Goal: Information Seeking & Learning: Learn about a topic

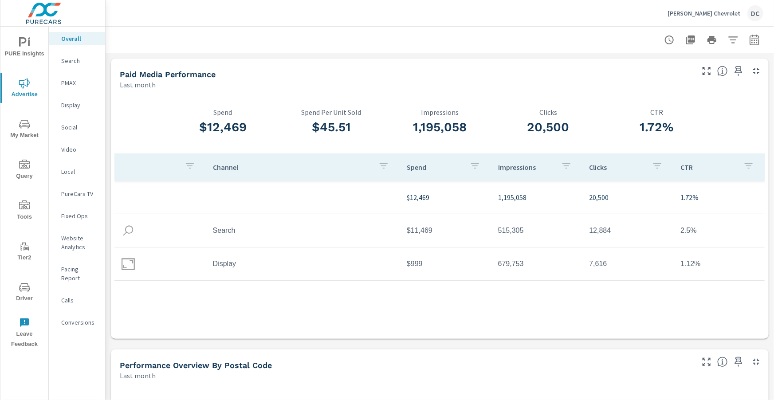
click at [40, 47] on span "PURE Insights" at bounding box center [24, 48] width 43 height 22
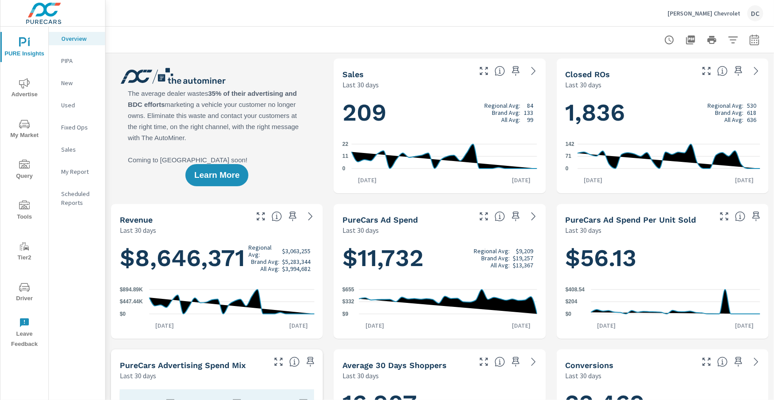
click at [67, 102] on p "Used" at bounding box center [79, 105] width 37 height 9
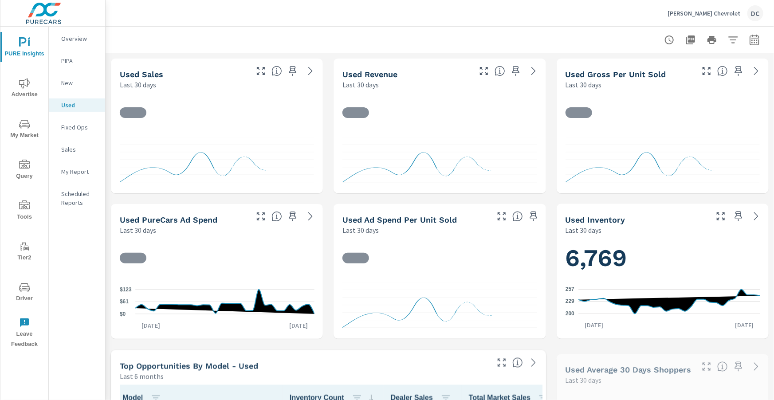
scroll to position [171, 0]
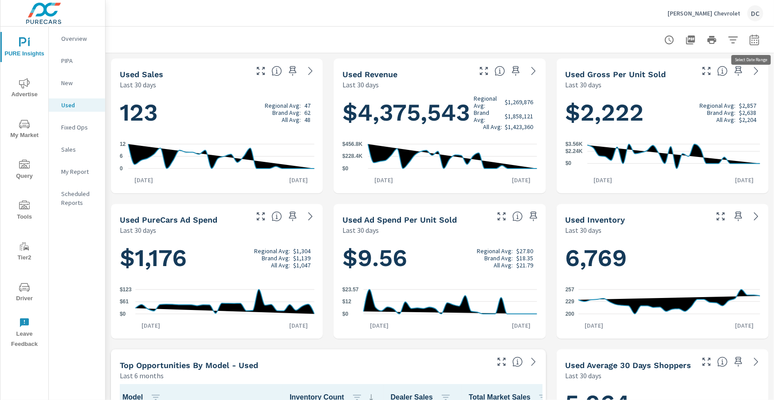
click at [749, 39] on icon "button" at bounding box center [754, 40] width 11 height 11
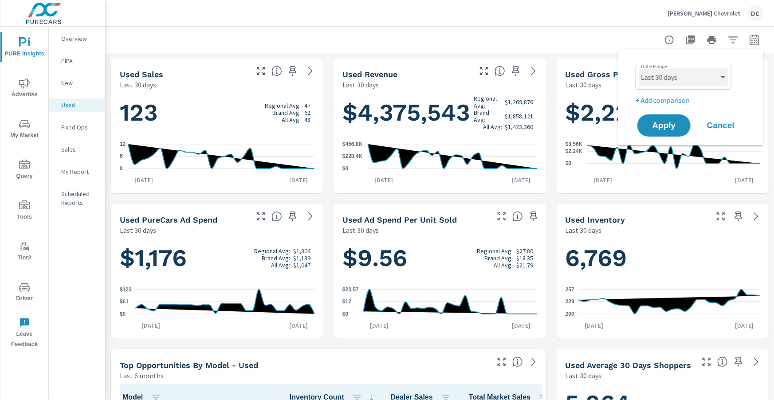
click at [712, 75] on select "Custom [DATE] Last week Last 7 days Last 14 days Last 30 days Last 45 days Last…" at bounding box center [683, 77] width 89 height 18
click at [639, 68] on select "Custom [DATE] Last week Last 7 days Last 14 days Last 30 days Last 45 days Last…" at bounding box center [683, 77] width 89 height 18
select select "Last month"
click at [689, 105] on p "+ Add comparison" at bounding box center [692, 100] width 114 height 11
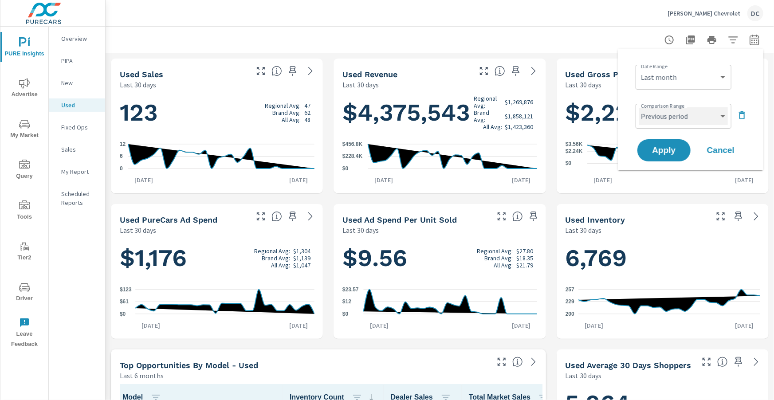
click at [690, 122] on select "Custom Previous period Previous month Previous year" at bounding box center [683, 116] width 89 height 18
click at [639, 107] on select "Custom Previous period Previous month Previous year" at bounding box center [683, 116] width 89 height 18
select select "Previous month"
click at [677, 145] on button "Apply" at bounding box center [663, 150] width 55 height 23
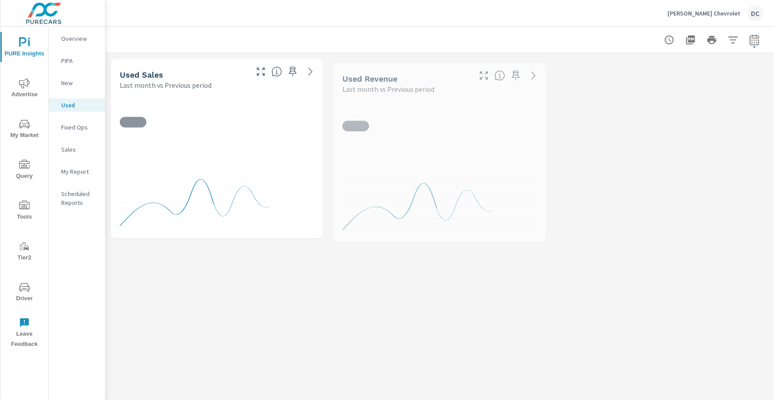
scroll to position [171, 0]
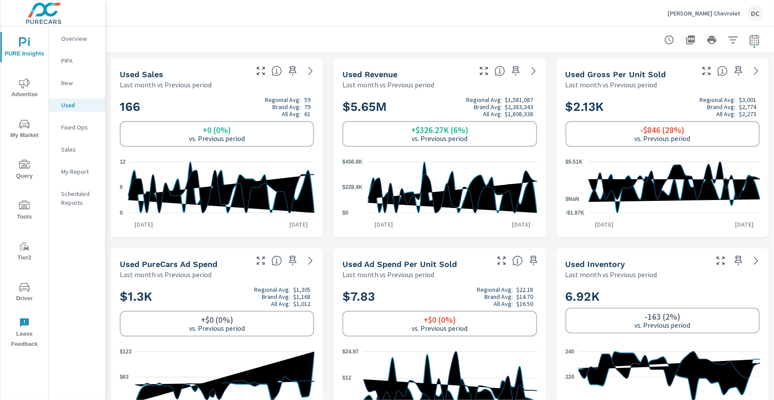
click at [22, 85] on icon "nav menu" at bounding box center [24, 83] width 11 height 11
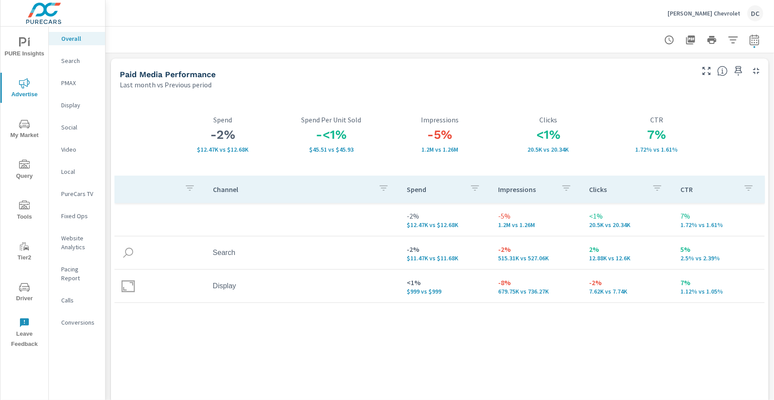
click at [74, 106] on p "Display" at bounding box center [79, 105] width 37 height 9
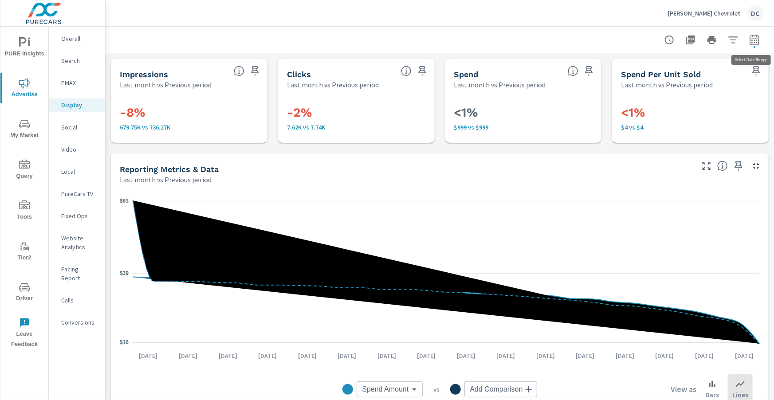
click at [753, 37] on icon "button" at bounding box center [754, 40] width 11 height 11
select select "Last month"
select select "Previous period"
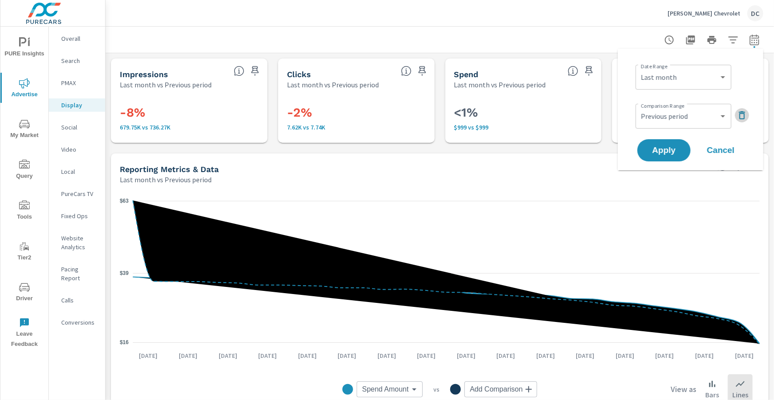
click at [738, 111] on icon "button" at bounding box center [742, 115] width 11 height 11
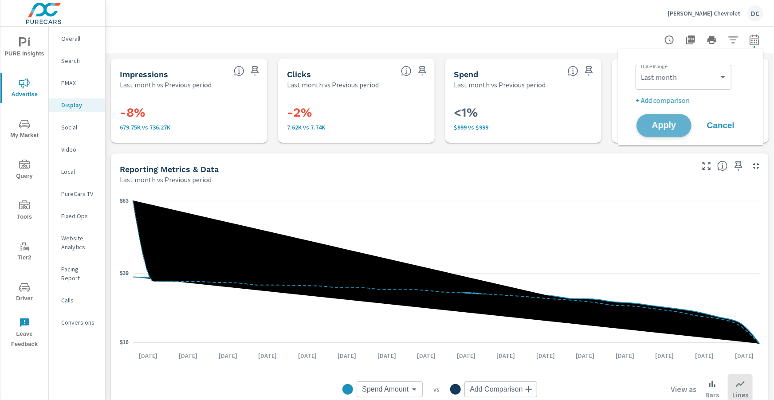
click at [677, 118] on button "Apply" at bounding box center [663, 125] width 55 height 23
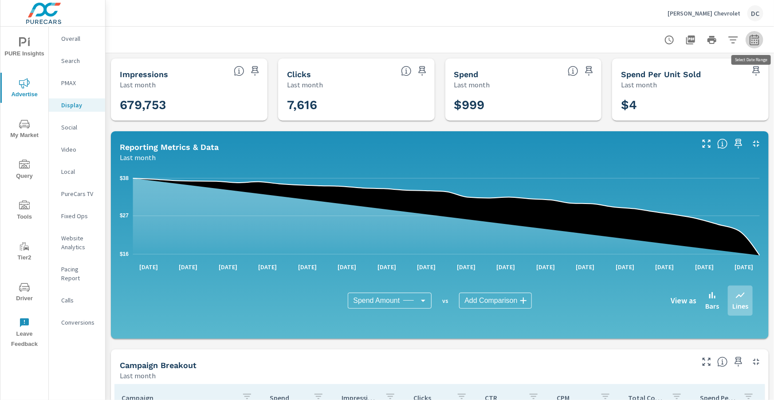
click at [749, 44] on button "button" at bounding box center [754, 40] width 18 height 18
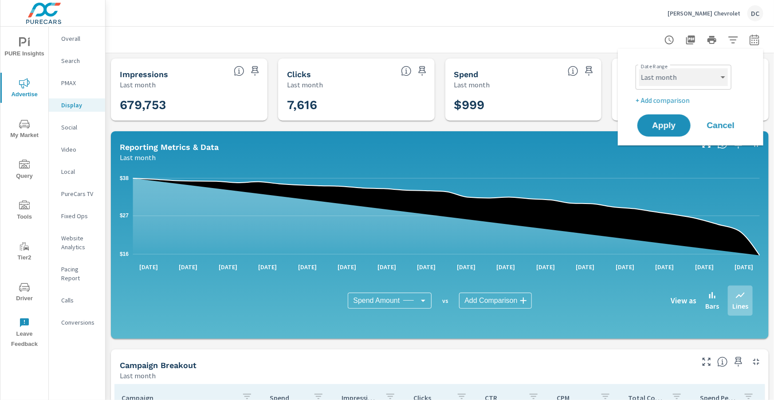
click at [721, 82] on select "Custom [DATE] Last week Last 7 days Last 14 days Last 30 days Last 45 days Last…" at bounding box center [683, 77] width 89 height 18
click at [639, 68] on select "Custom [DATE] Last week Last 7 days Last 14 days Last 30 days Last 45 days Last…" at bounding box center [683, 77] width 89 height 18
select select "Month to date"
drag, startPoint x: 681, startPoint y: 120, endPoint x: 688, endPoint y: 118, distance: 7.4
click at [681, 120] on button "Apply" at bounding box center [663, 125] width 55 height 23
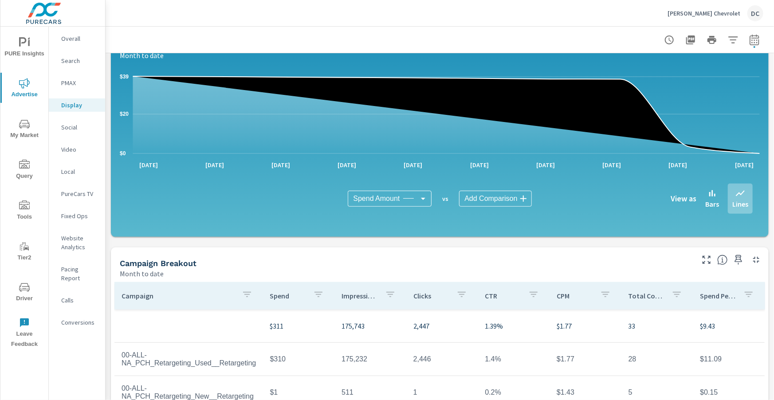
scroll to position [235, 0]
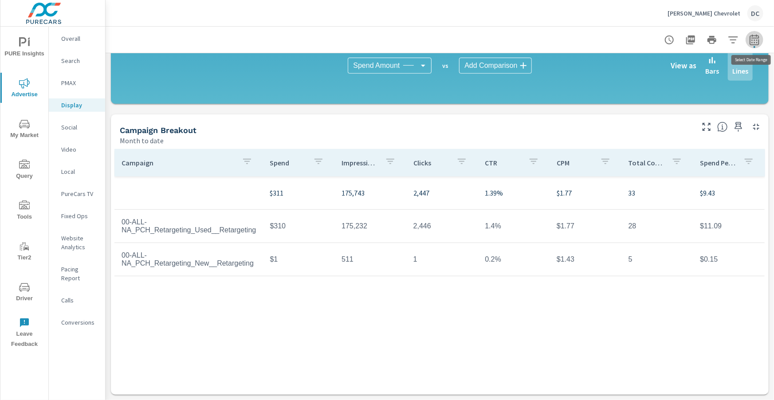
click at [758, 40] on icon "button" at bounding box center [754, 40] width 11 height 11
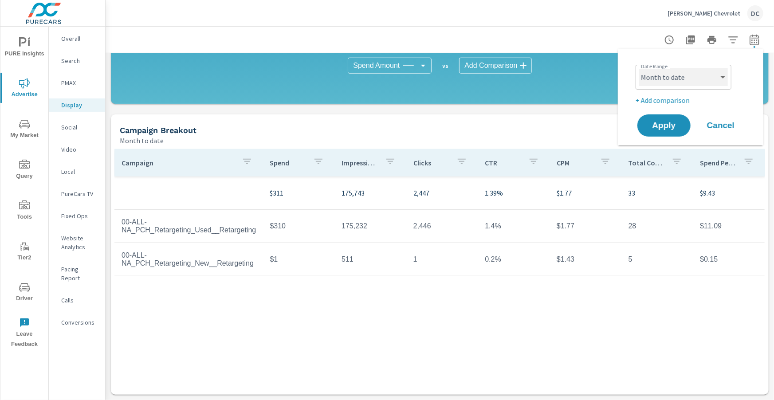
click at [717, 71] on select "Custom [DATE] Last week Last 7 days Last 14 days Last 30 days Last 45 days Last…" at bounding box center [683, 77] width 89 height 18
click at [639, 68] on select "Custom [DATE] Last week Last 7 days Last 14 days Last 30 days Last 45 days Last…" at bounding box center [683, 77] width 89 height 18
select select "Last month"
click at [671, 98] on p "+ Add comparison" at bounding box center [692, 100] width 114 height 11
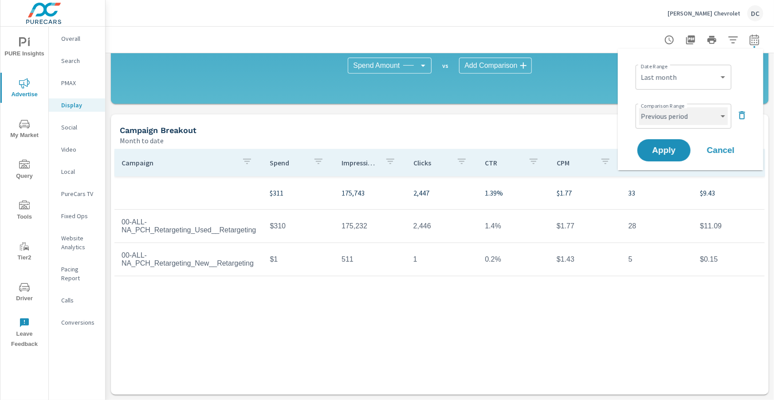
click at [673, 113] on select "Custom Previous period Previous month Previous year" at bounding box center [683, 116] width 89 height 18
click at [639, 107] on select "Custom Previous period Previous month Previous year" at bounding box center [683, 116] width 89 height 18
select select "Previous month"
click at [662, 149] on span "Apply" at bounding box center [664, 150] width 36 height 8
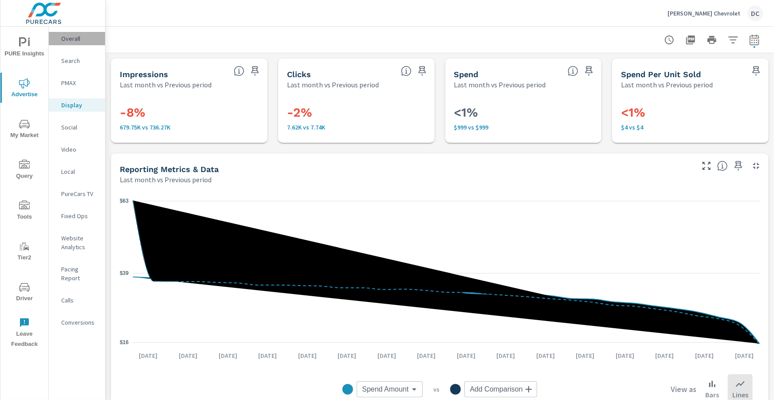
click at [74, 43] on div "Overall" at bounding box center [77, 38] width 56 height 13
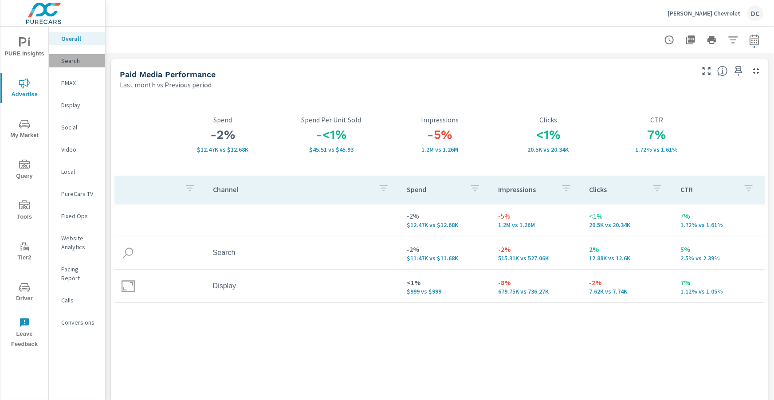
click at [63, 62] on p "Search" at bounding box center [79, 60] width 37 height 9
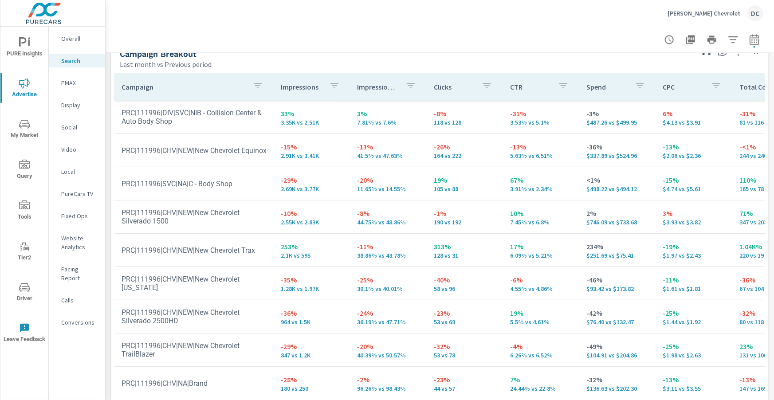
scroll to position [887, 0]
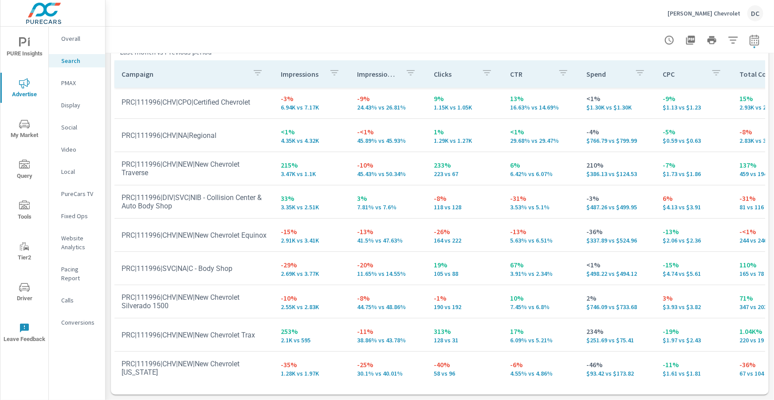
scroll to position [68, 0]
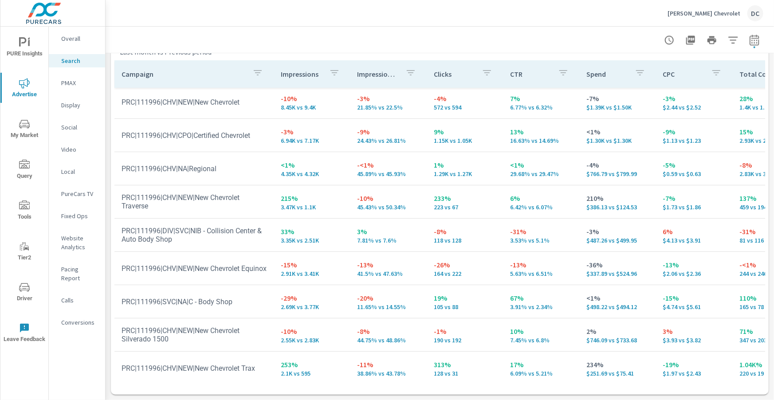
scroll to position [59, 0]
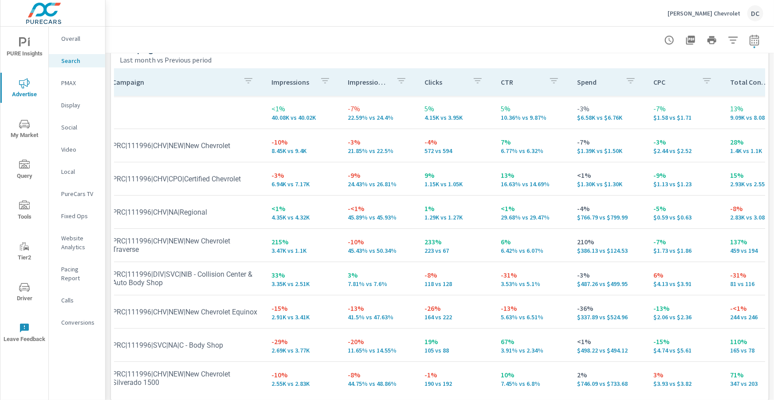
scroll to position [887, 0]
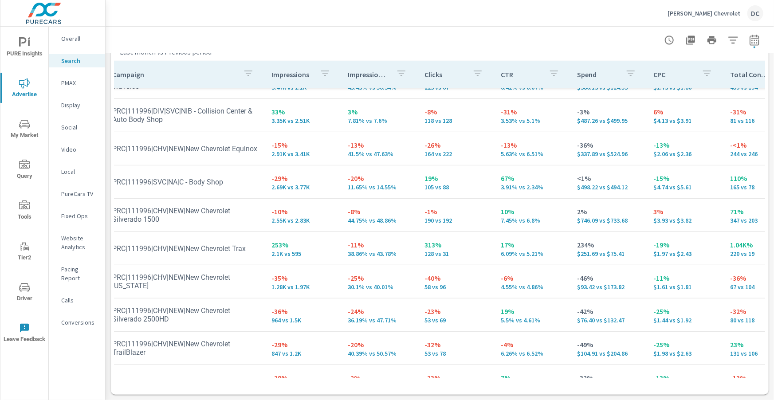
scroll to position [157, 9]
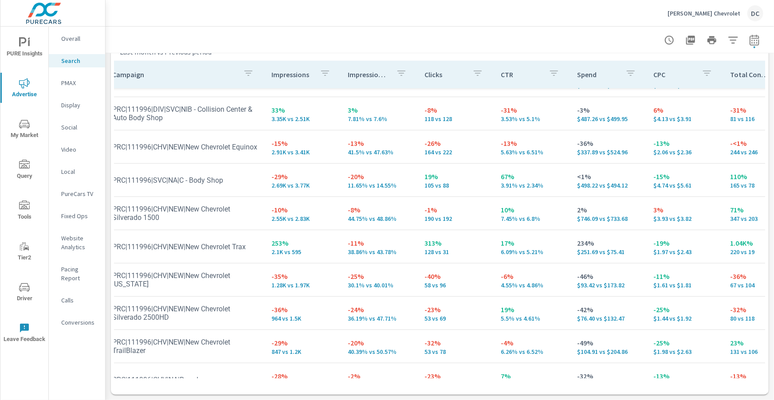
scroll to position [175, 9]
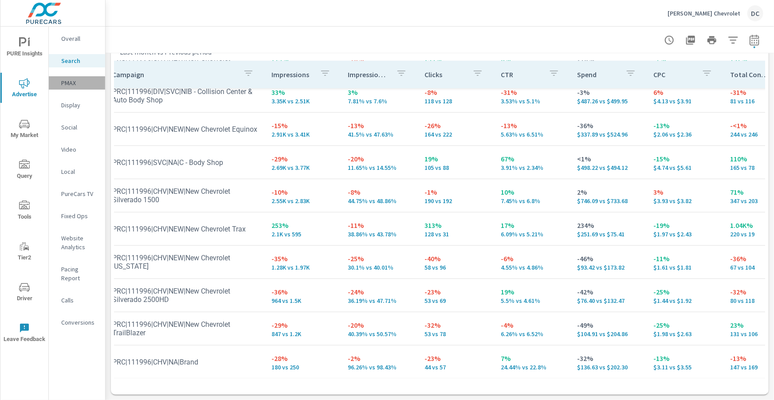
click at [72, 83] on p "PMAX" at bounding box center [79, 82] width 37 height 9
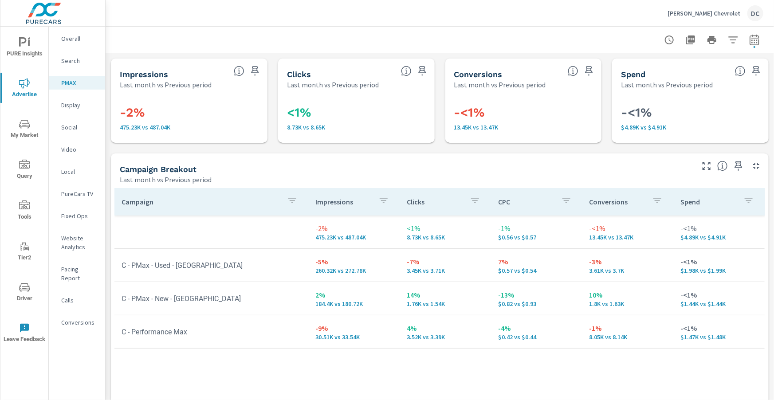
click at [77, 41] on p "Overall" at bounding box center [79, 38] width 37 height 9
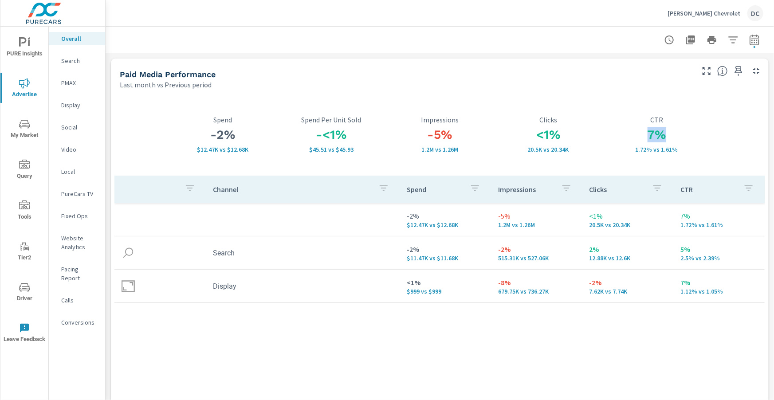
drag, startPoint x: 647, startPoint y: 135, endPoint x: 672, endPoint y: 136, distance: 24.8
click at [672, 136] on h3 "7%" at bounding box center [656, 134] width 109 height 15
click at [550, 138] on h3 "<1%" at bounding box center [548, 134] width 109 height 15
drag, startPoint x: 424, startPoint y: 134, endPoint x: 480, endPoint y: 133, distance: 55.9
click at [452, 134] on h3 "-5%" at bounding box center [439, 134] width 109 height 15
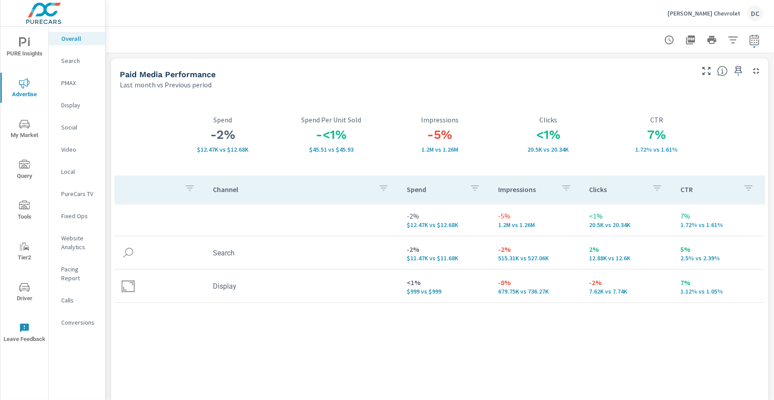
click at [650, 133] on h3 "7%" at bounding box center [656, 134] width 109 height 15
drag, startPoint x: 649, startPoint y: 133, endPoint x: 678, endPoint y: 137, distance: 30.0
click at [678, 137] on h3 "7%" at bounding box center [656, 134] width 109 height 15
drag, startPoint x: 425, startPoint y: 136, endPoint x: 485, endPoint y: 141, distance: 60.1
click at [456, 136] on h3 "-5%" at bounding box center [439, 134] width 109 height 15
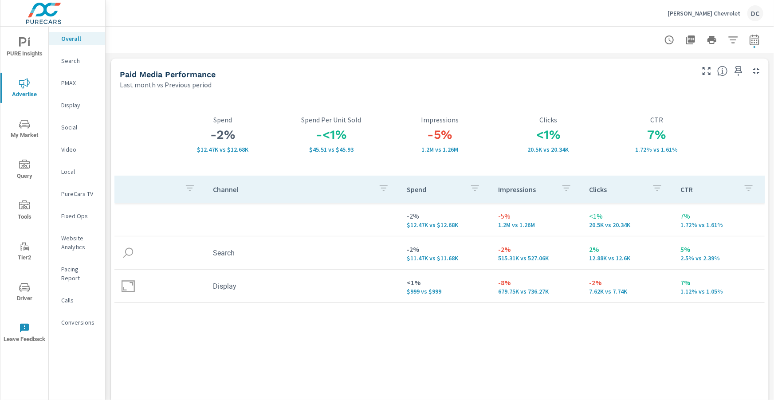
drag, startPoint x: 568, startPoint y: 141, endPoint x: 622, endPoint y: 139, distance: 54.1
click at [593, 141] on h3 "<1%" at bounding box center [548, 134] width 109 height 15
click at [65, 83] on p "PMAX" at bounding box center [79, 82] width 37 height 9
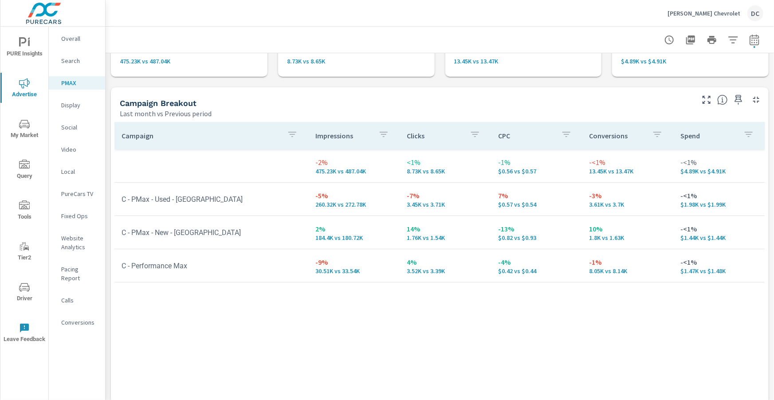
scroll to position [73, 0]
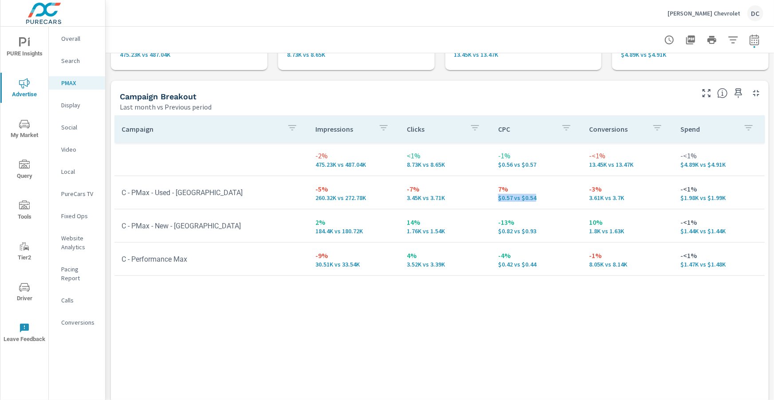
drag, startPoint x: 498, startPoint y: 196, endPoint x: 540, endPoint y: 198, distance: 42.2
click at [540, 198] on p "$0.57 vs $0.54" at bounding box center [536, 197] width 77 height 7
drag, startPoint x: 329, startPoint y: 199, endPoint x: 368, endPoint y: 201, distance: 39.1
click at [368, 201] on td "-5% 260.32K vs 272.78K" at bounding box center [353, 192] width 91 height 32
drag, startPoint x: 584, startPoint y: 198, endPoint x: 616, endPoint y: 202, distance: 32.7
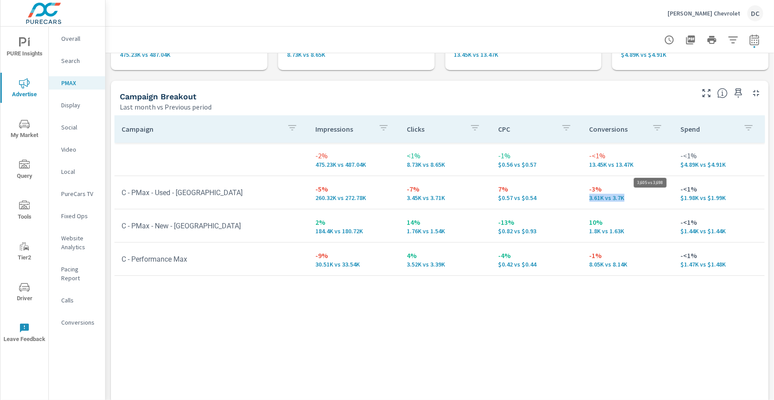
click at [628, 200] on td "-3% 3.61K vs 3.7K" at bounding box center [627, 192] width 91 height 32
drag, startPoint x: 498, startPoint y: 195, endPoint x: 539, endPoint y: 202, distance: 41.8
click at [539, 202] on td "7% $0.57 vs $0.54" at bounding box center [536, 192] width 91 height 32
click at [556, 291] on div "Campaign Impressions Clicks CPC Conversions Spend -2% 475.23K vs 487.04K <1% 8.…" at bounding box center [439, 274] width 651 height 318
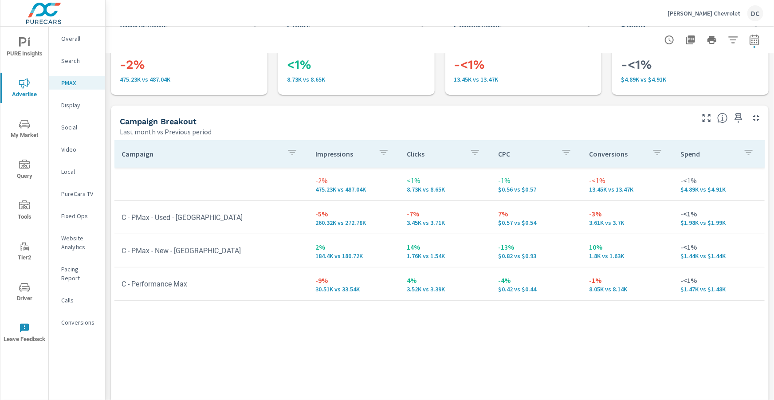
scroll to position [47, 0]
click at [77, 106] on p "Display" at bounding box center [79, 105] width 37 height 9
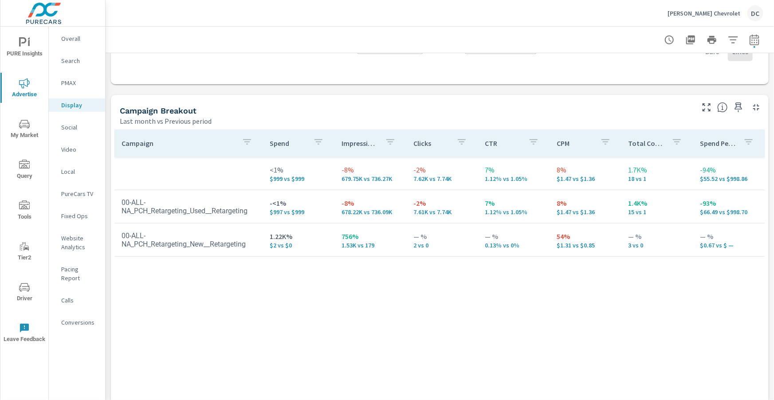
scroll to position [347, 0]
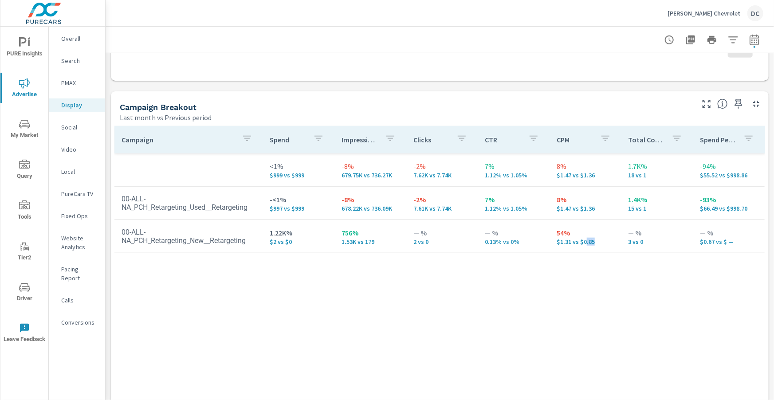
drag, startPoint x: 597, startPoint y: 240, endPoint x: 580, endPoint y: 243, distance: 17.1
click at [586, 242] on p "$1.31 vs $0.85" at bounding box center [586, 241] width 58 height 7
drag, startPoint x: 570, startPoint y: 243, endPoint x: 557, endPoint y: 242, distance: 12.9
click at [557, 242] on p "$1.31 vs $0.85" at bounding box center [586, 241] width 58 height 7
click at [31, 50] on span "PURE Insights" at bounding box center [24, 48] width 43 height 22
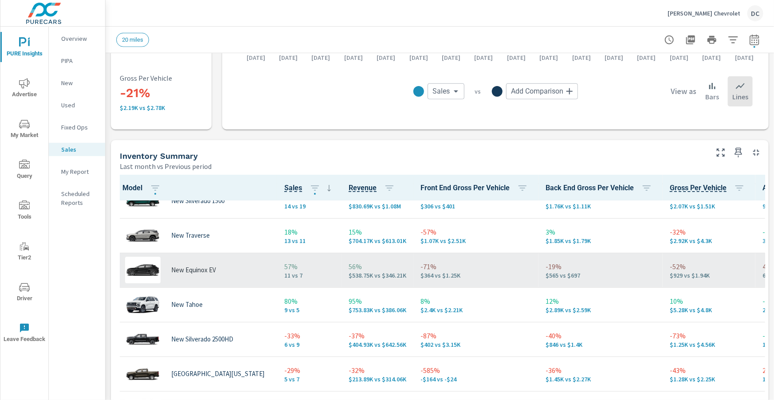
scroll to position [121, 0]
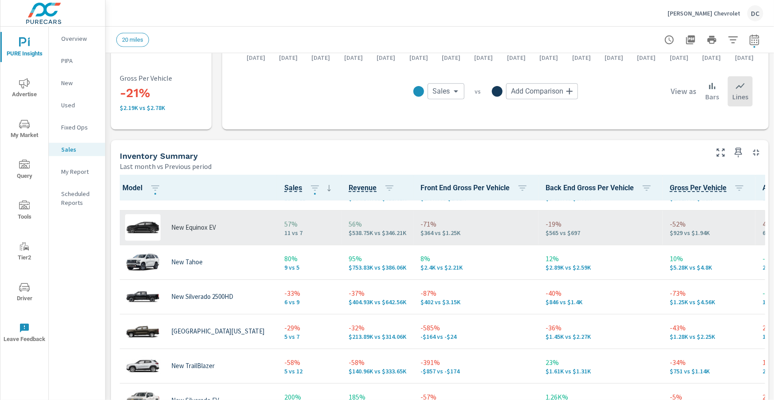
scroll to position [180, 0]
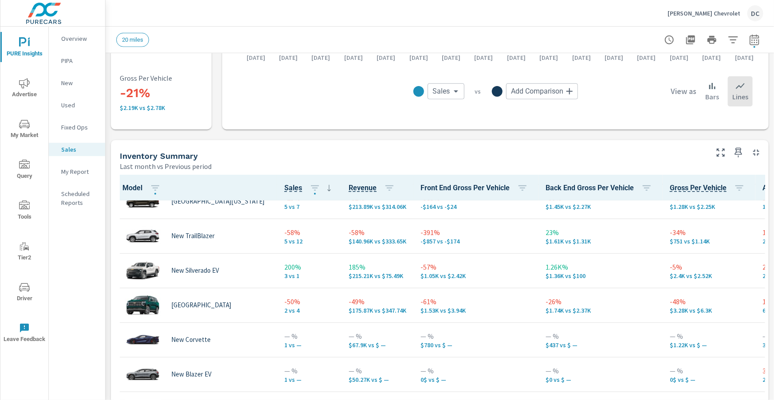
scroll to position [307, 0]
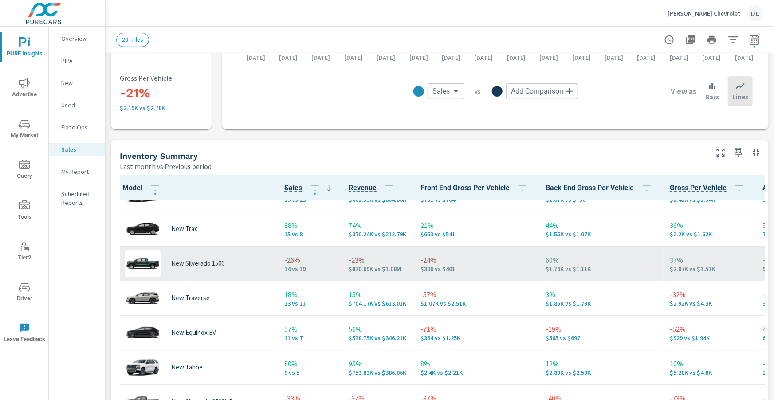
scroll to position [58, 0]
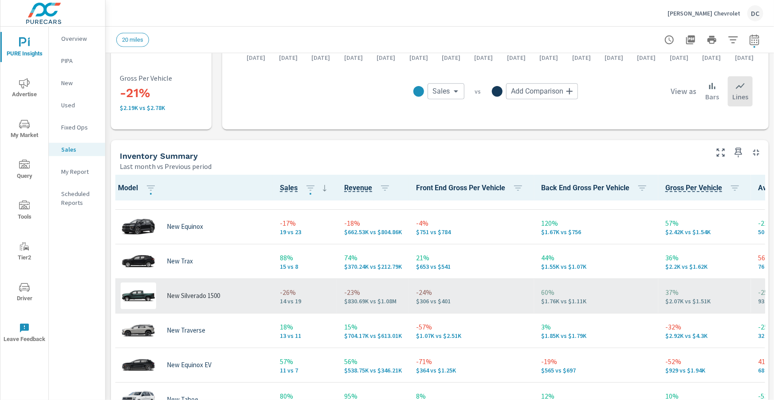
scroll to position [24, 4]
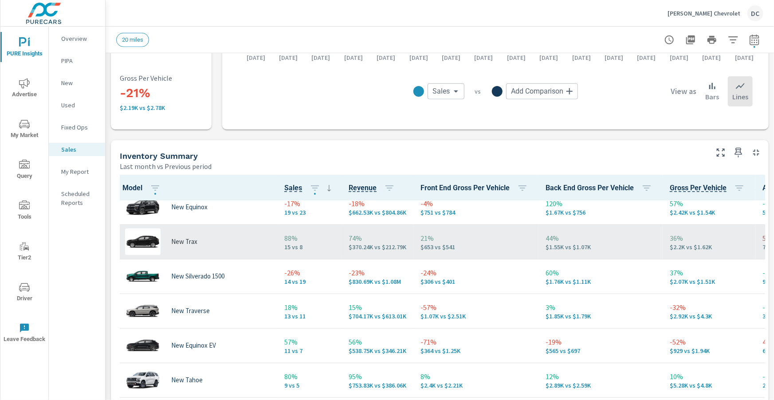
scroll to position [47, 0]
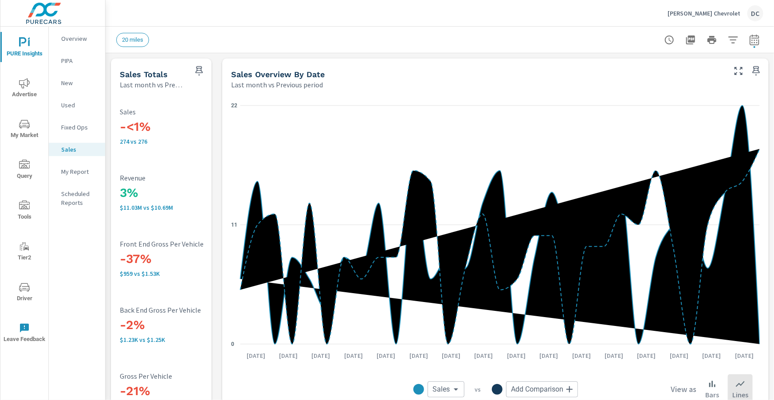
click at [25, 85] on icon "nav menu" at bounding box center [24, 83] width 11 height 10
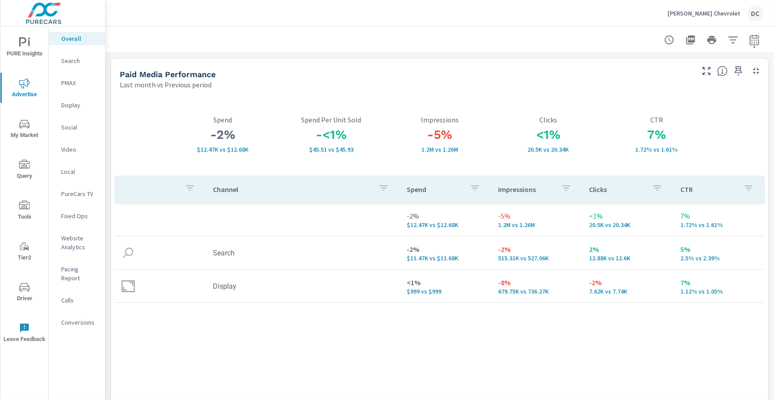
click at [72, 82] on p "PMAX" at bounding box center [79, 82] width 37 height 9
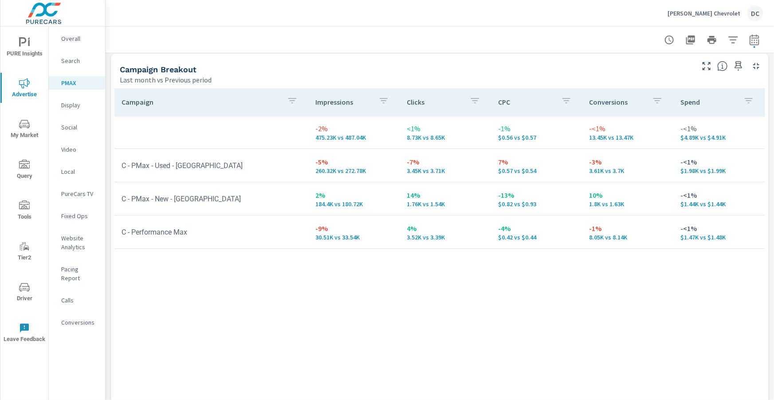
scroll to position [120, 0]
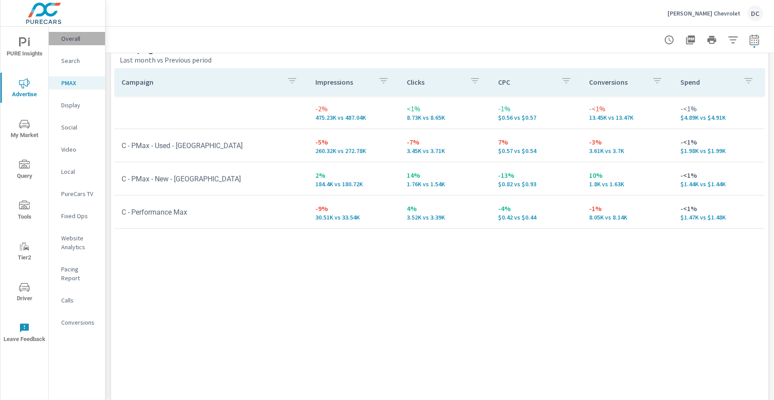
click at [70, 40] on p "Overall" at bounding box center [79, 38] width 37 height 9
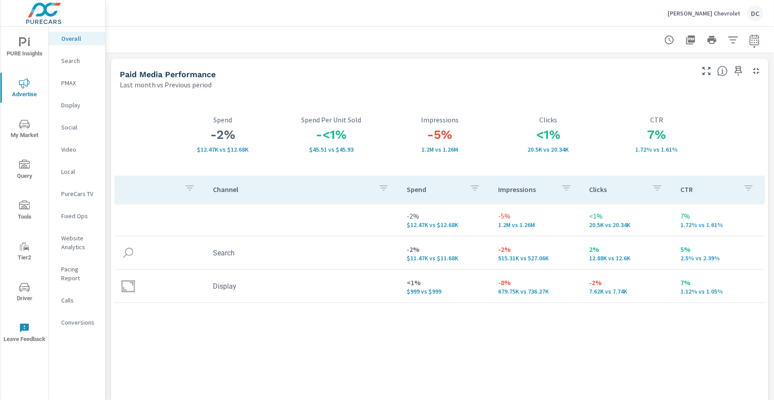
click at [29, 289] on icon "nav menu" at bounding box center [24, 287] width 11 height 11
